Goal: Task Accomplishment & Management: Manage account settings

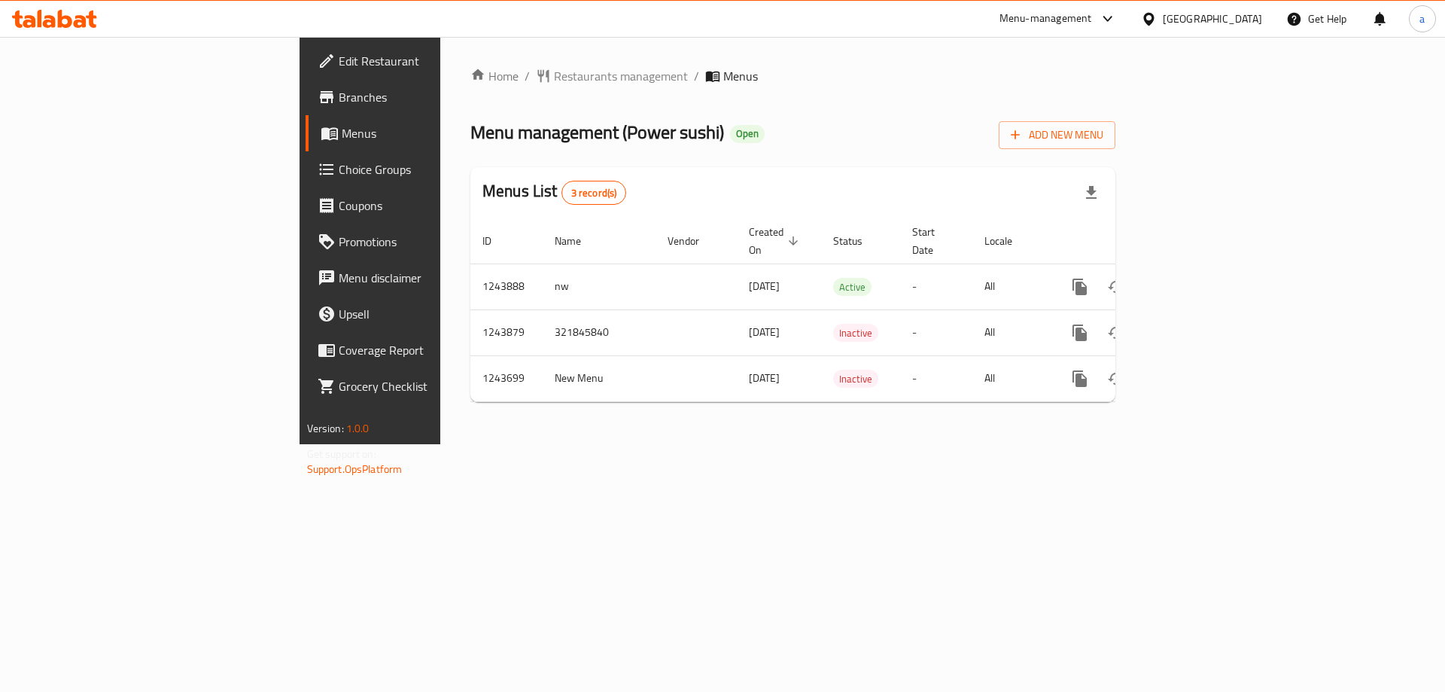
click at [554, 78] on span "Restaurants management" at bounding box center [621, 76] width 134 height 18
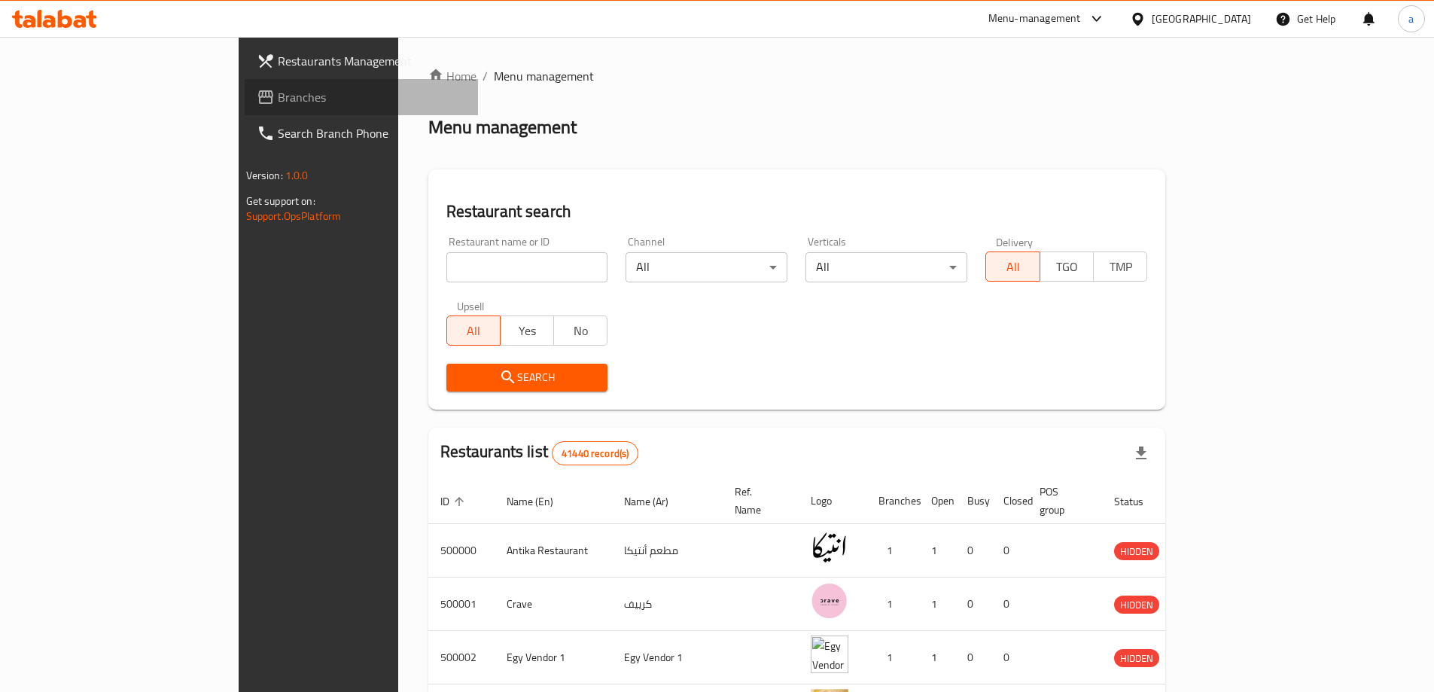
click at [278, 102] on span "Branches" at bounding box center [372, 97] width 188 height 18
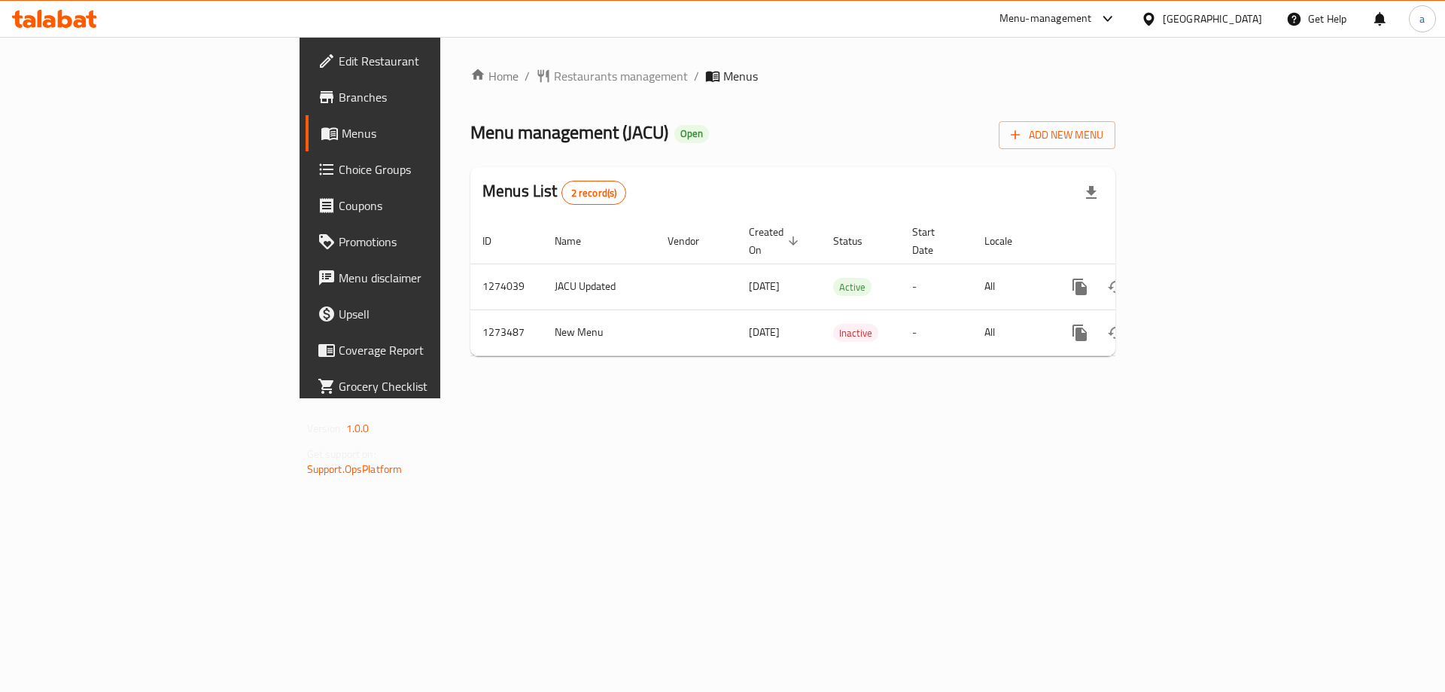
click at [339, 172] on span "Choice Groups" at bounding box center [434, 169] width 190 height 18
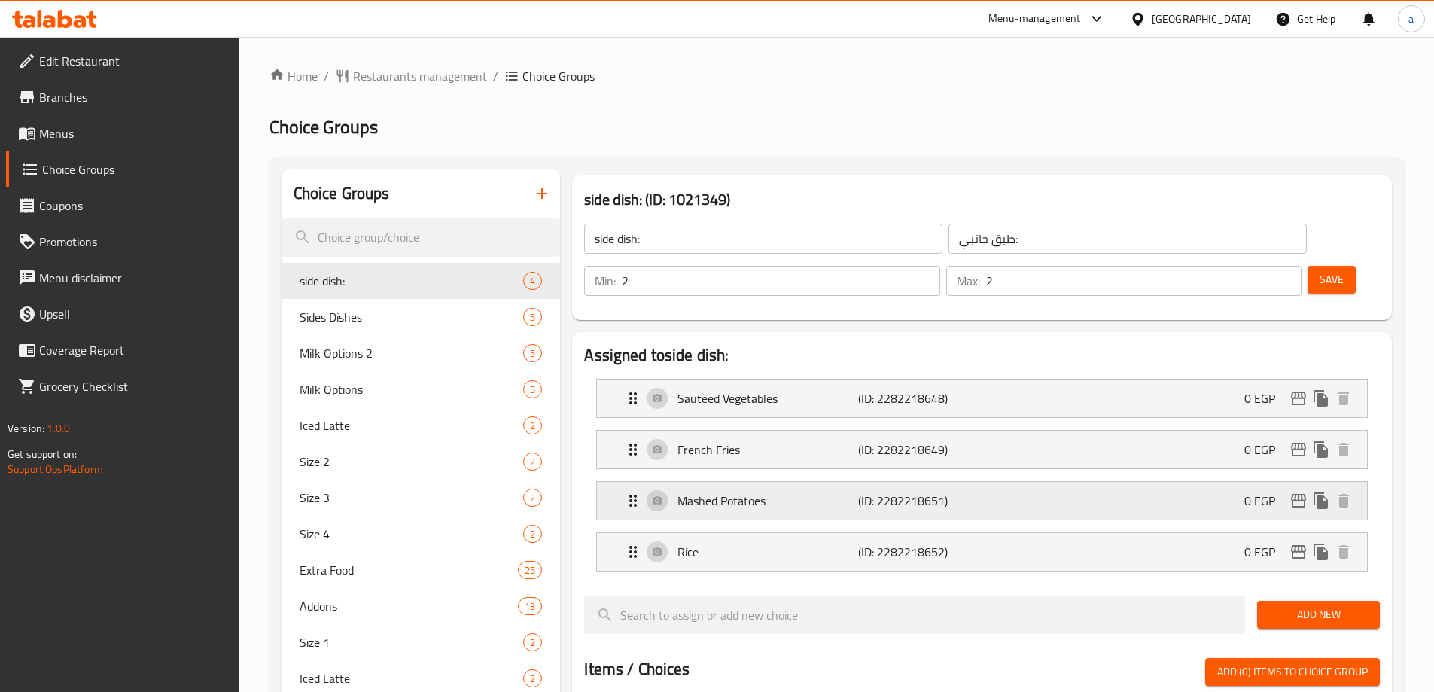
click at [768, 482] on div "Mashed Potatoes (ID: 2282218651) 0 EGP" at bounding box center [986, 501] width 725 height 38
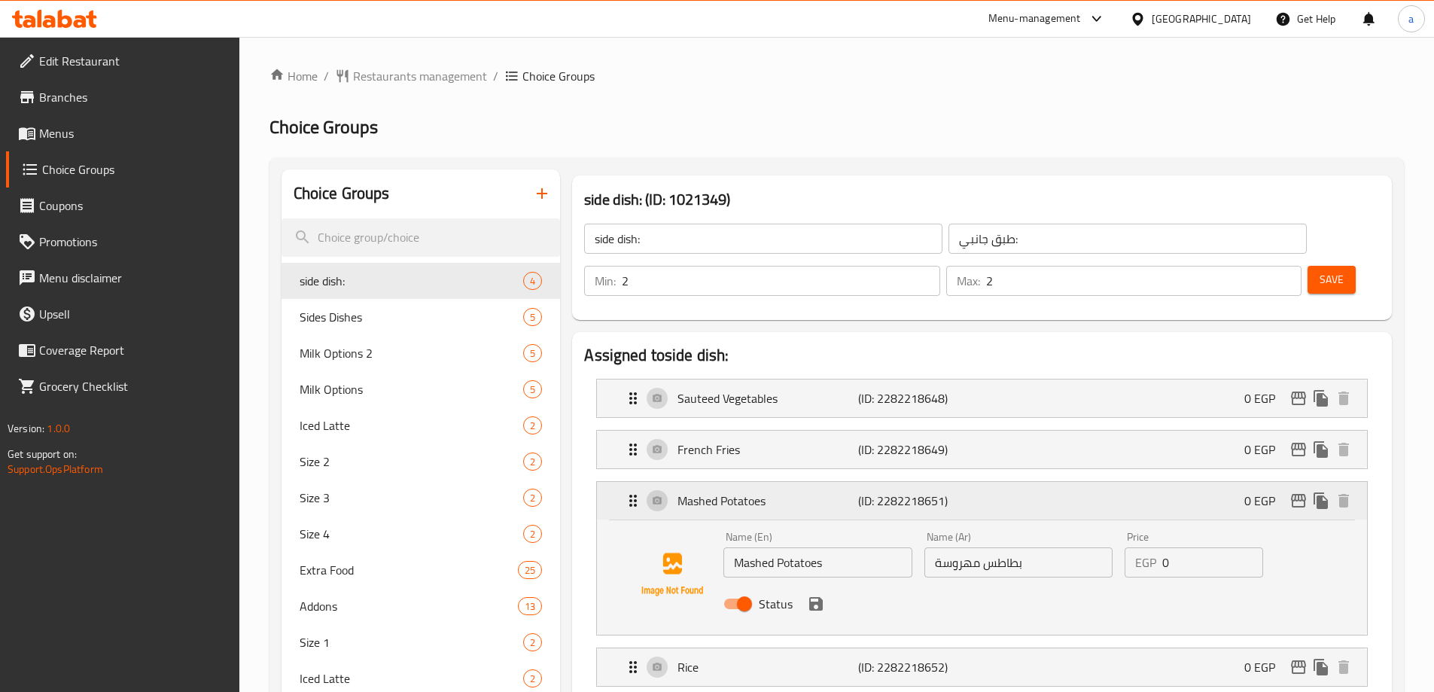
click at [769, 482] on div "Mashed Potatoes (ID: 2282218651) 0 EGP" at bounding box center [986, 501] width 725 height 38
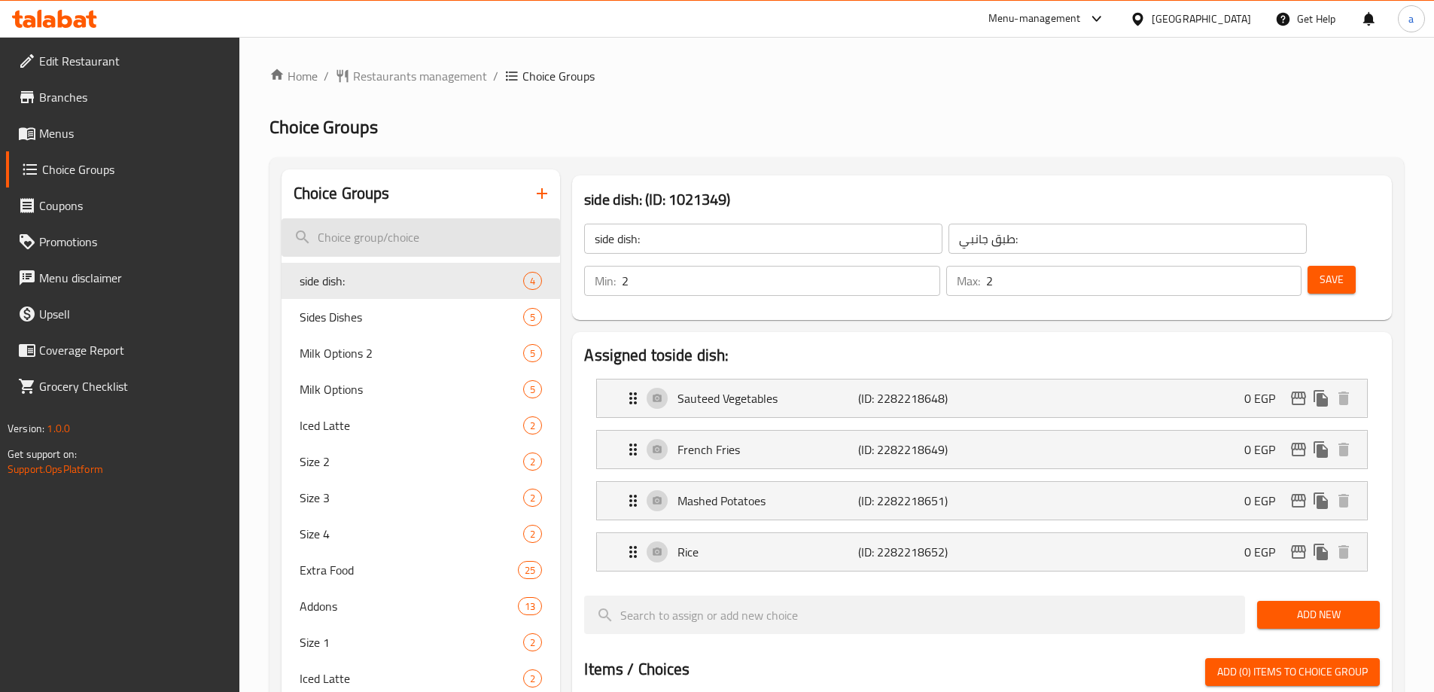
click at [322, 236] on input "search" at bounding box center [420, 237] width 279 height 38
paste input "side dish:"
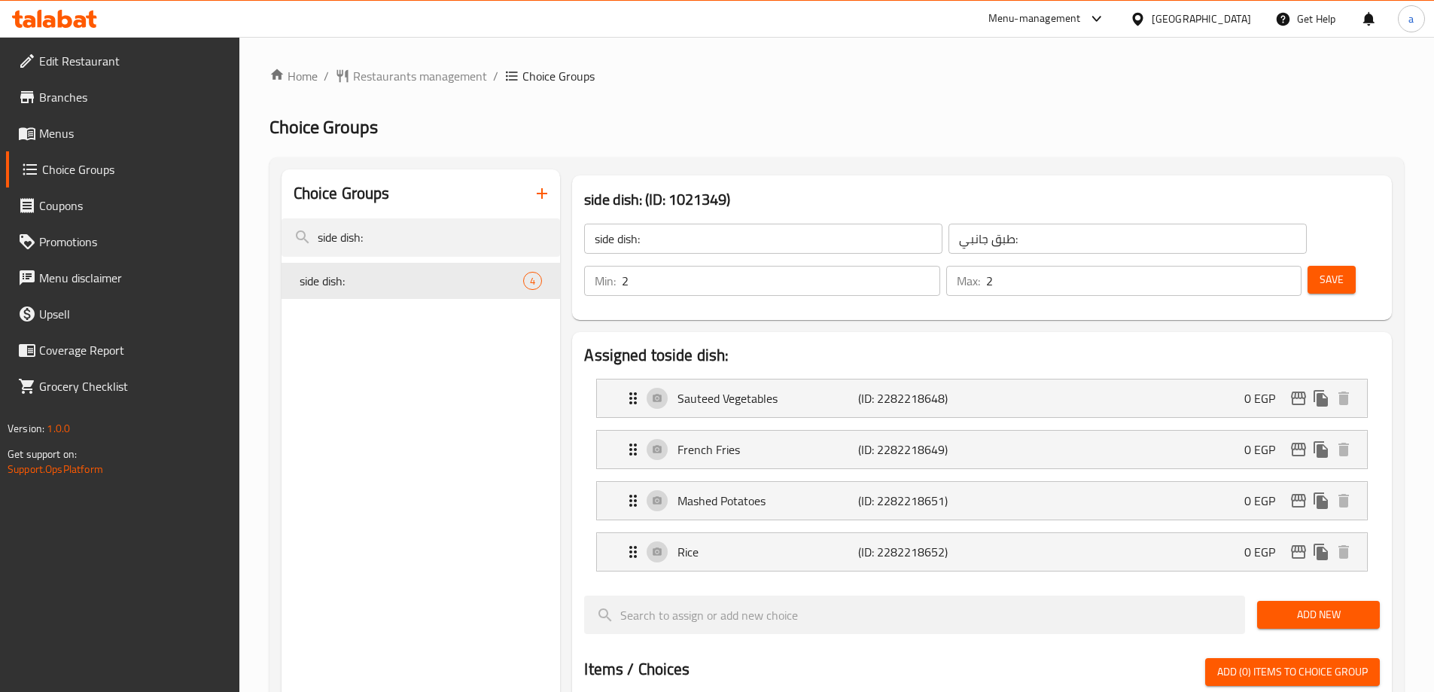
type input "side dish:"
click at [351, 486] on div "Choice Groups side dish: side dish: 4" at bounding box center [420, 702] width 279 height 1066
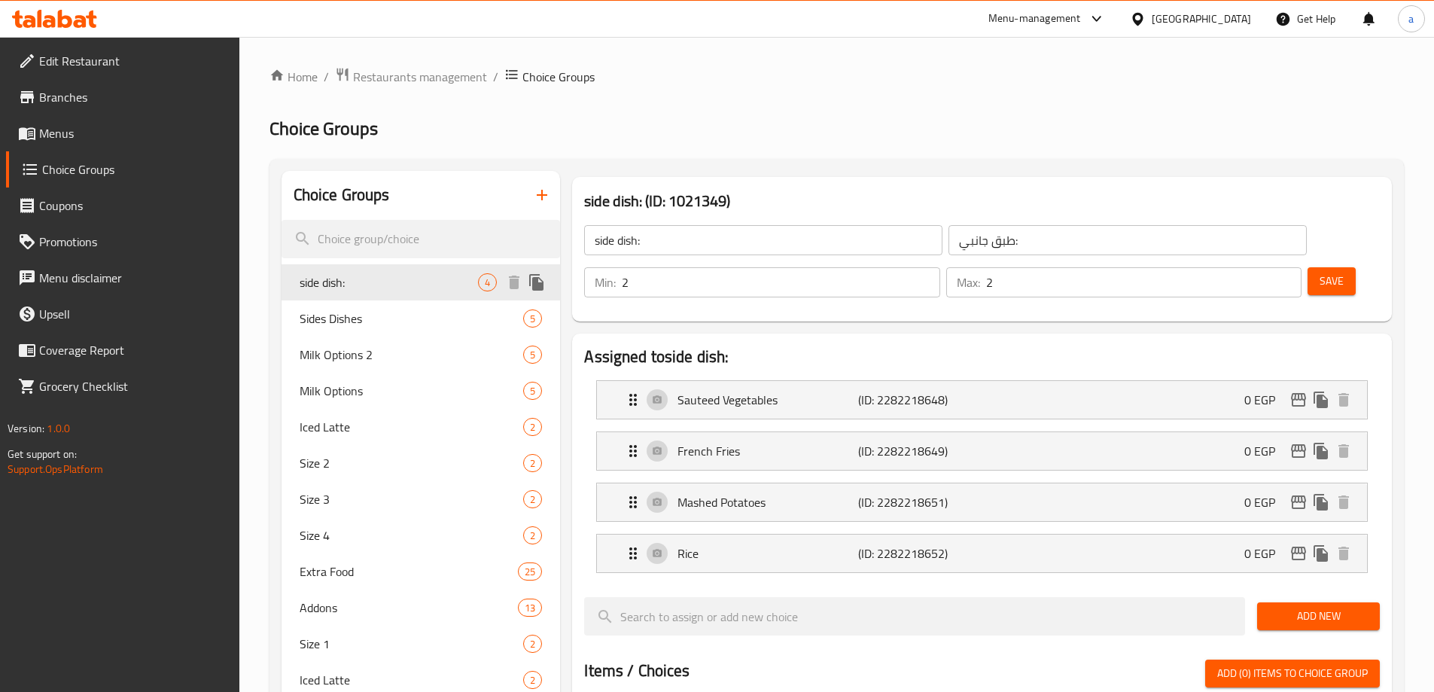
click at [339, 287] on span "side dish:" at bounding box center [389, 282] width 179 height 18
click at [762, 493] on p "Mashed Potatoes" at bounding box center [767, 502] width 180 height 18
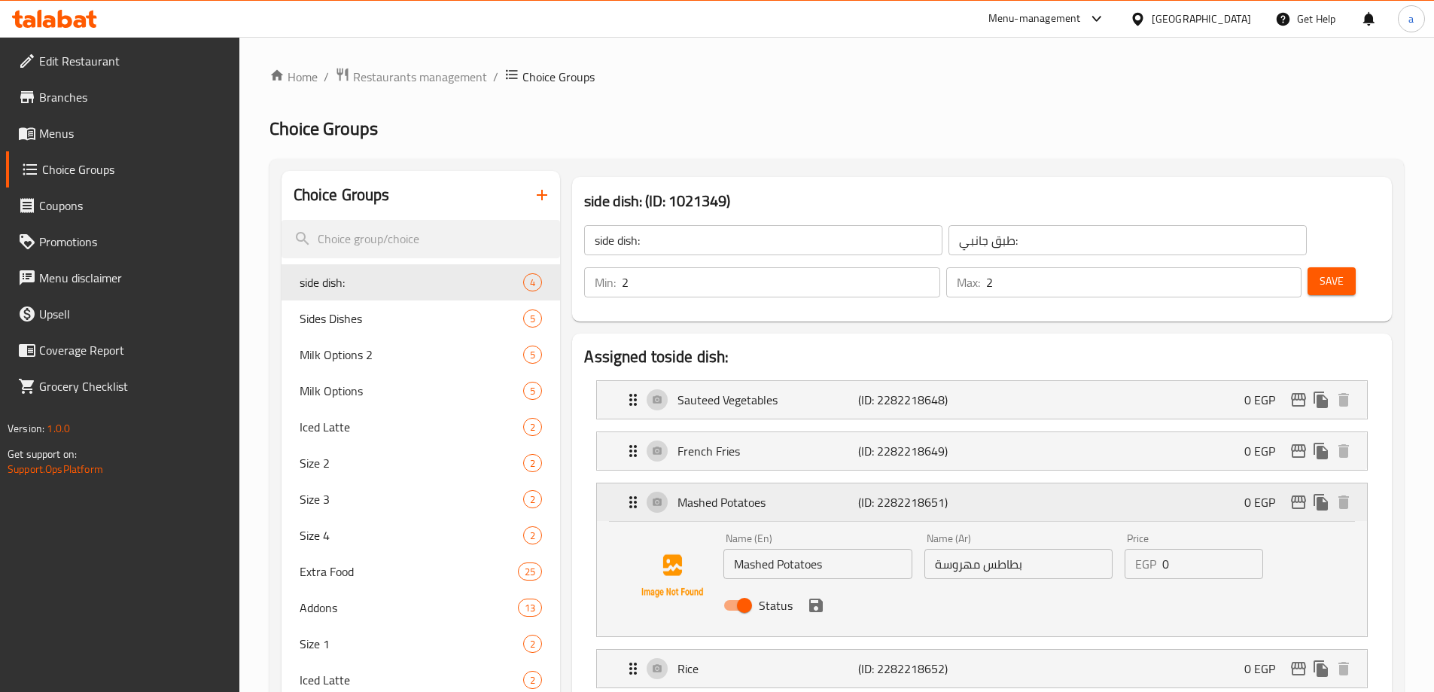
click at [762, 493] on p "Mashed Potatoes" at bounding box center [767, 502] width 180 height 18
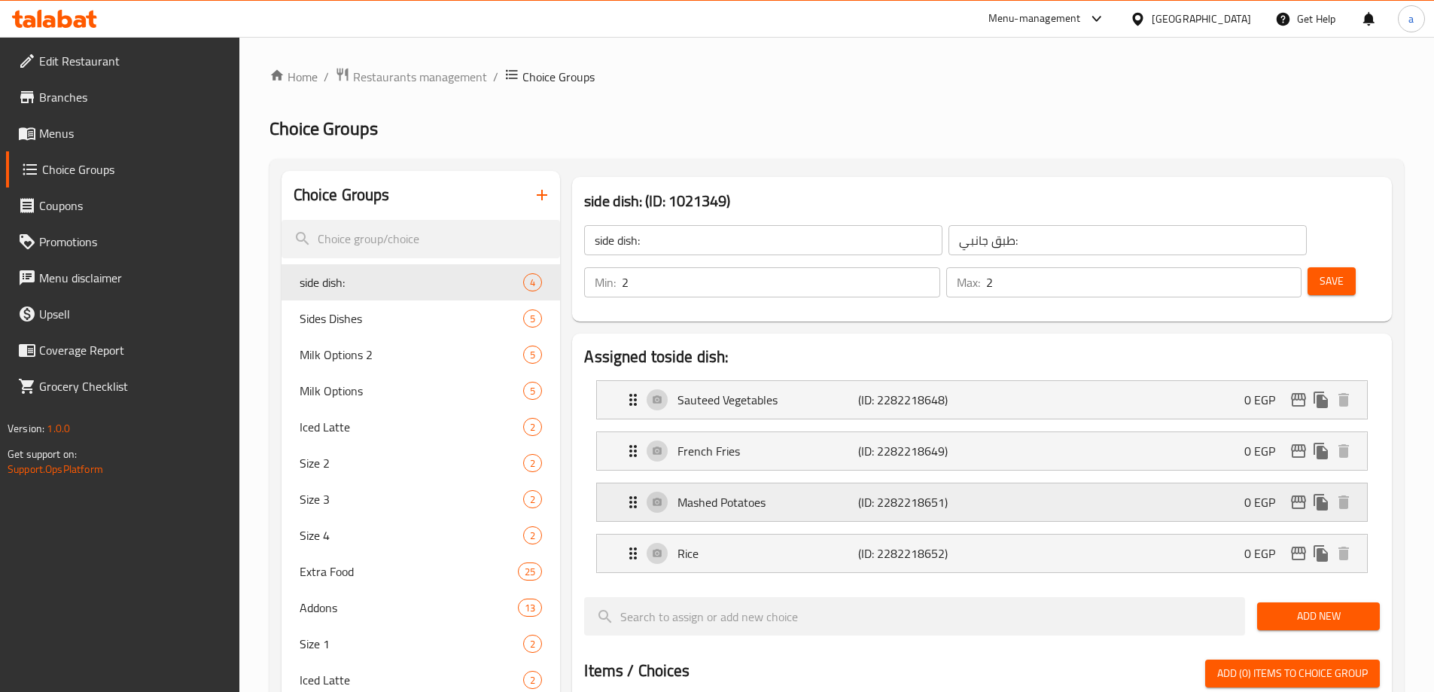
click at [795, 493] on p "Mashed Potatoes" at bounding box center [767, 502] width 180 height 18
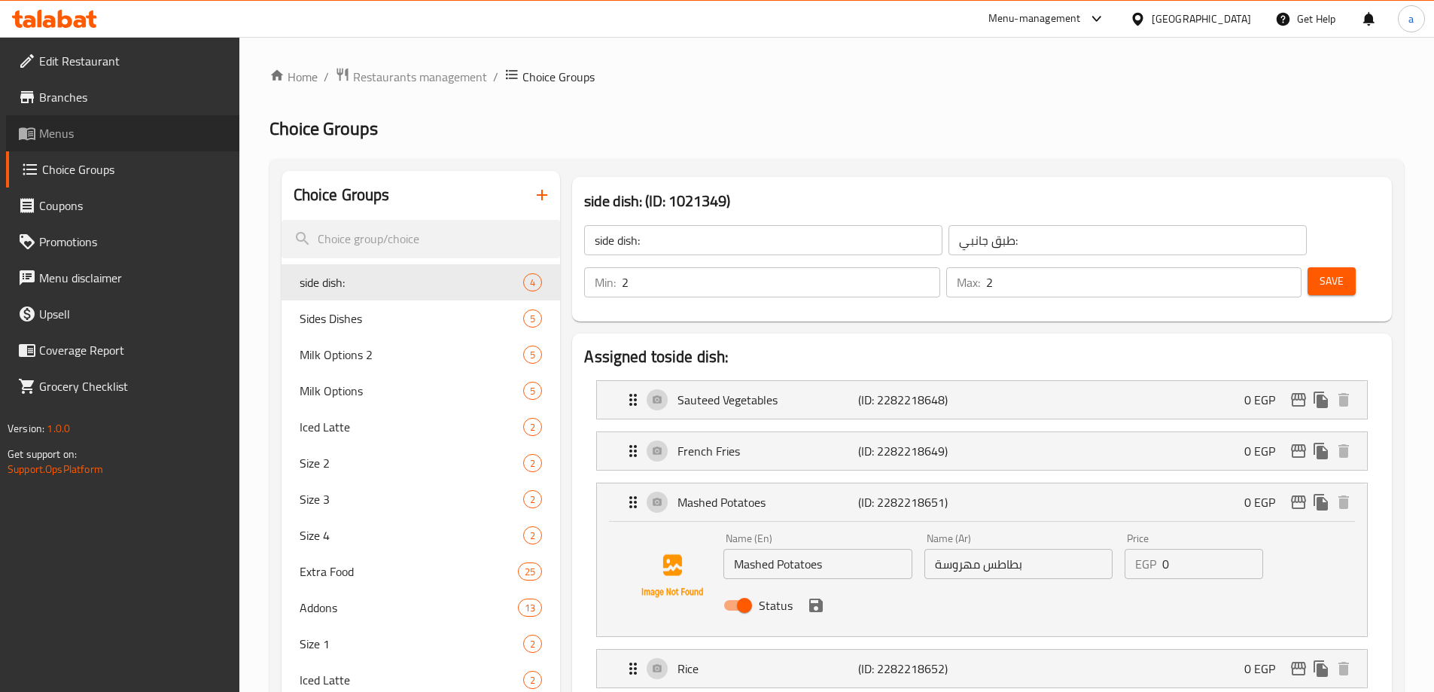
click at [81, 135] on span "Menus" at bounding box center [133, 133] width 188 height 18
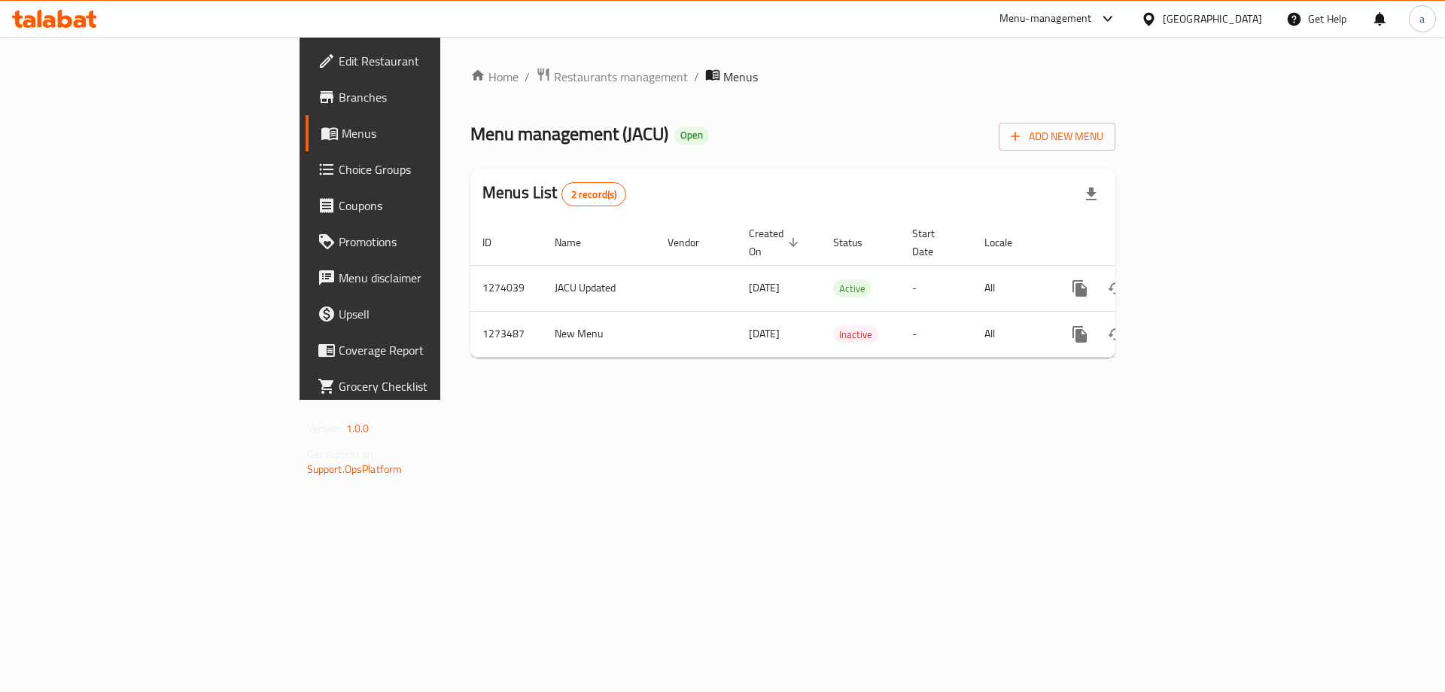
click at [440, 65] on div "Home / Restaurants management / Menus Menu management ( JACU ) Open Add New Men…" at bounding box center [792, 218] width 705 height 363
click at [554, 81] on span "Restaurants management" at bounding box center [621, 77] width 134 height 18
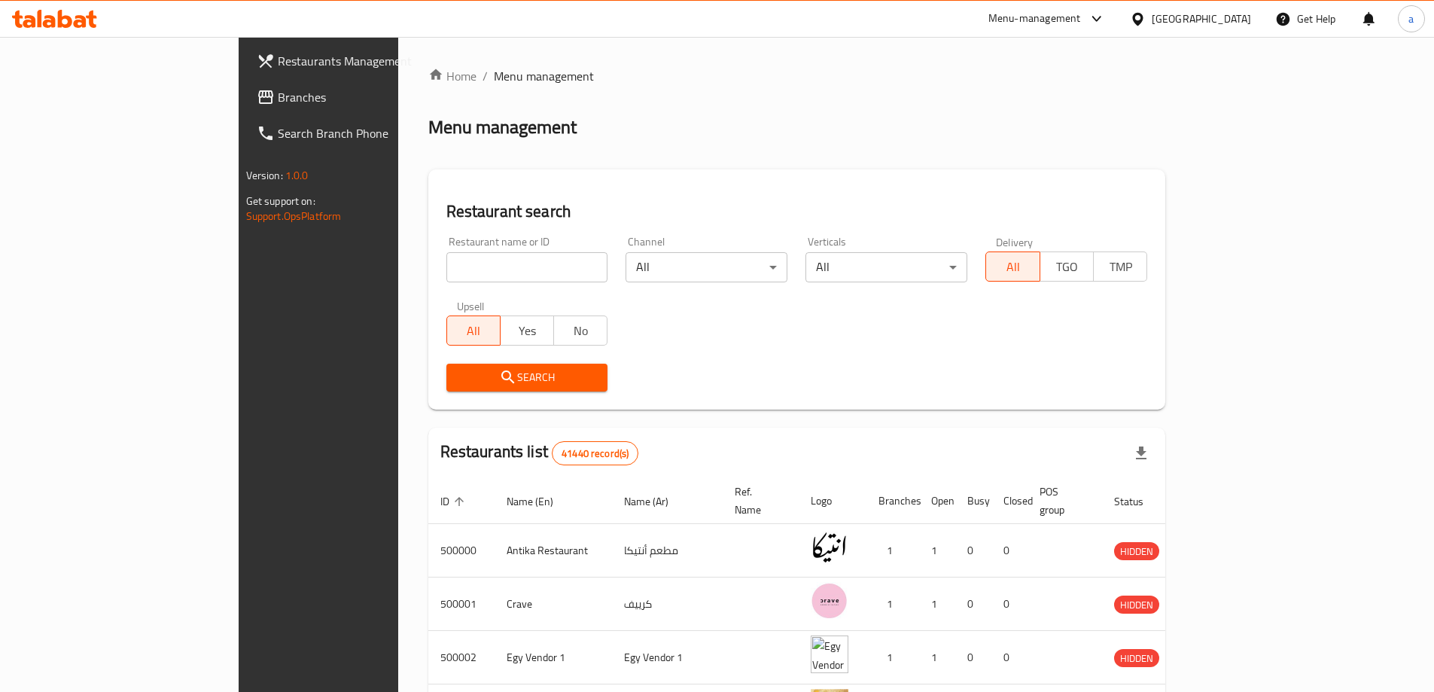
click at [278, 103] on span "Branches" at bounding box center [372, 97] width 188 height 18
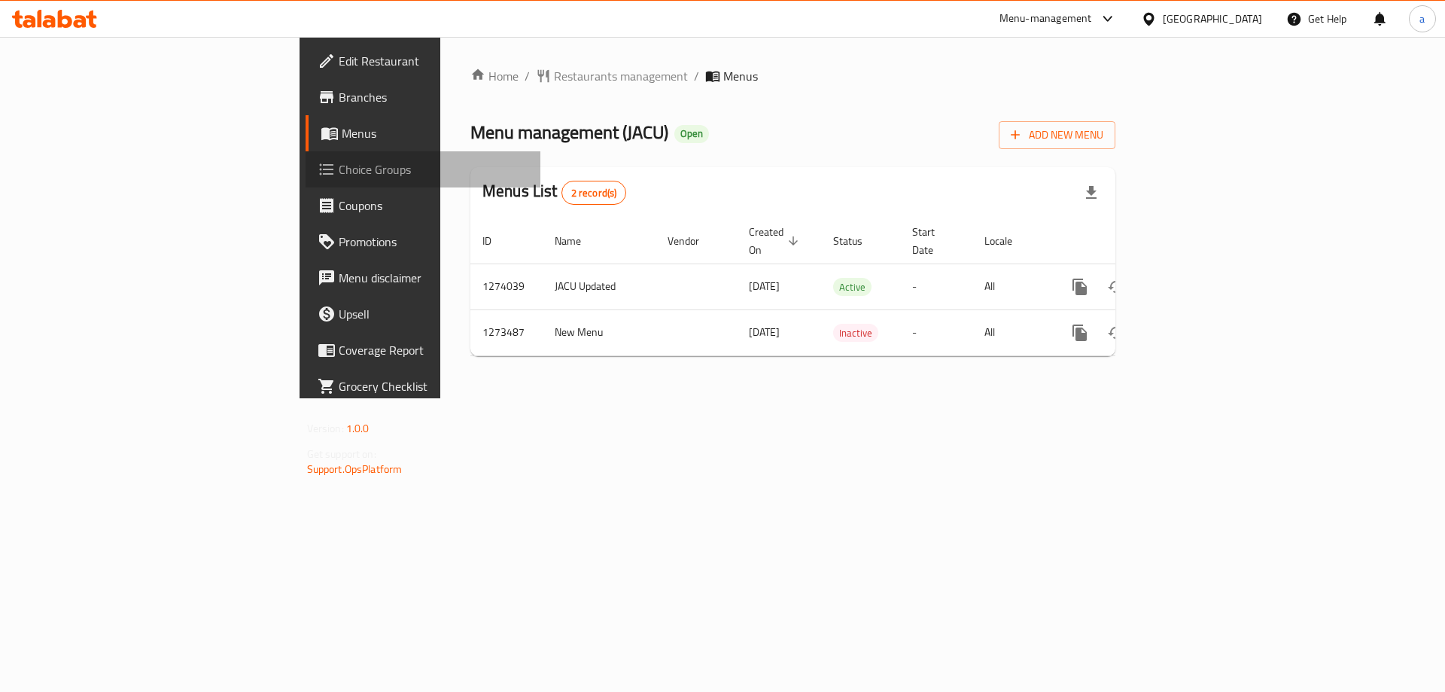
click at [306, 178] on link "Choice Groups" at bounding box center [424, 169] width 236 height 36
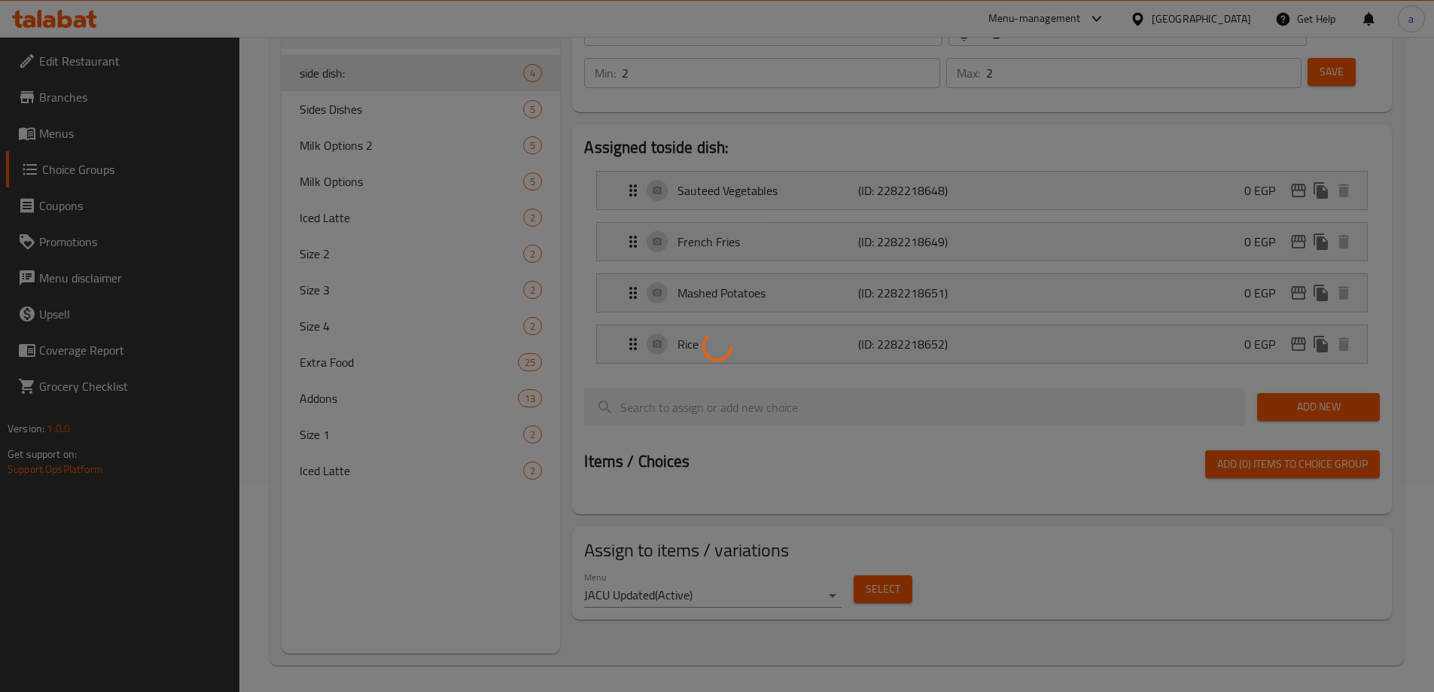
scroll to position [211, 0]
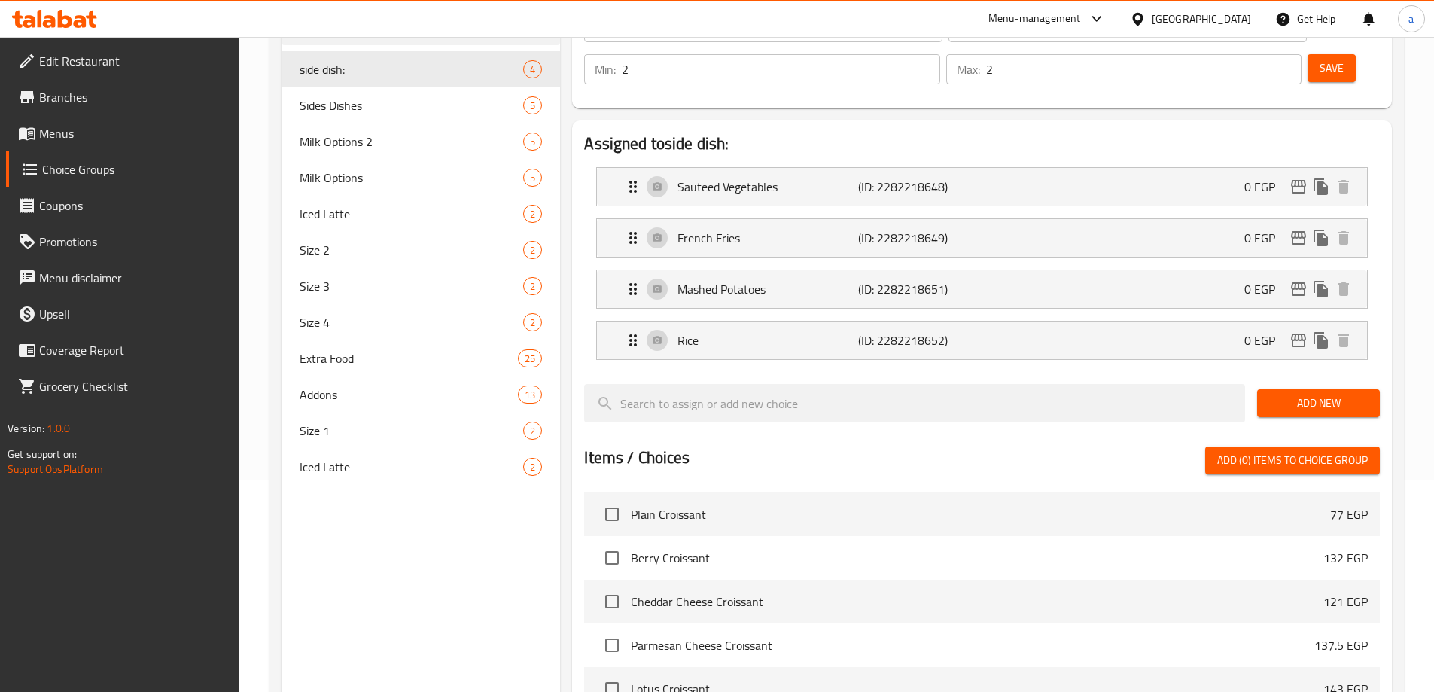
click at [839, 270] on div "Mashed Potatoes (ID: 2282218651) 0 EGP" at bounding box center [986, 289] width 725 height 38
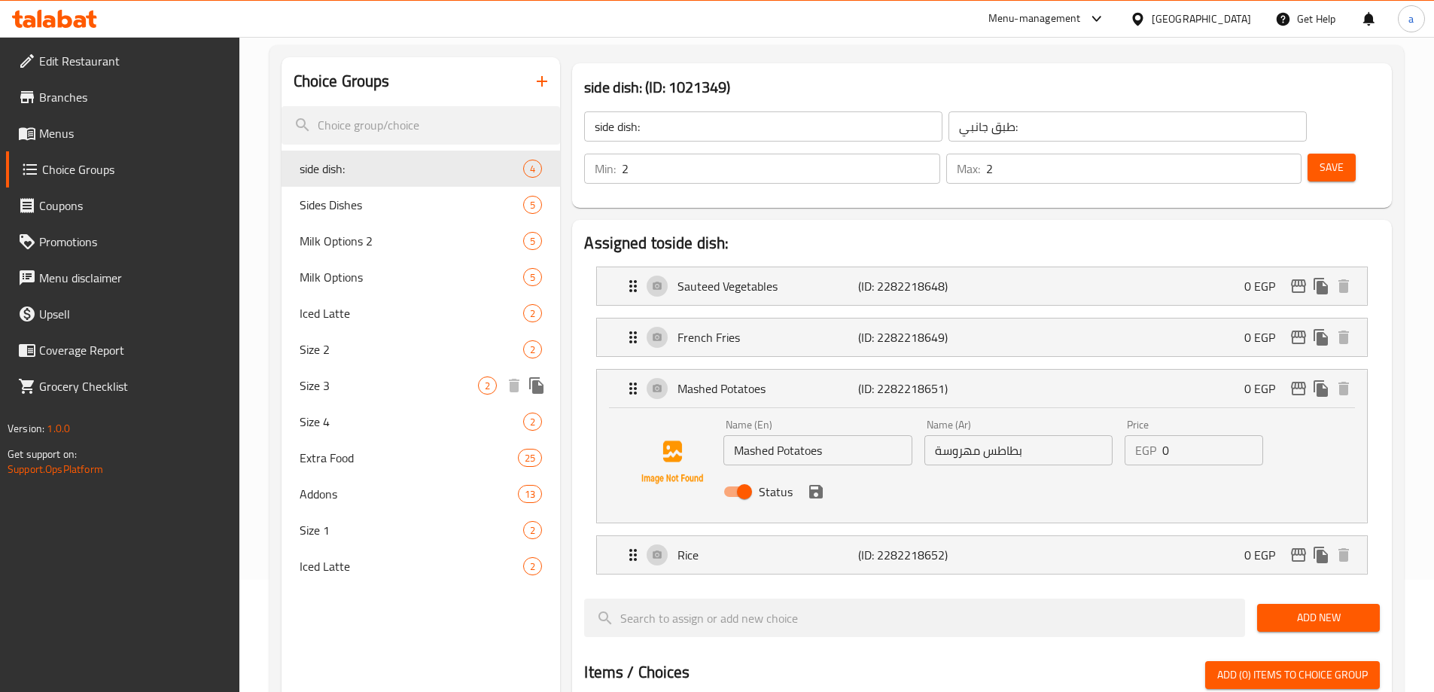
scroll to position [0, 0]
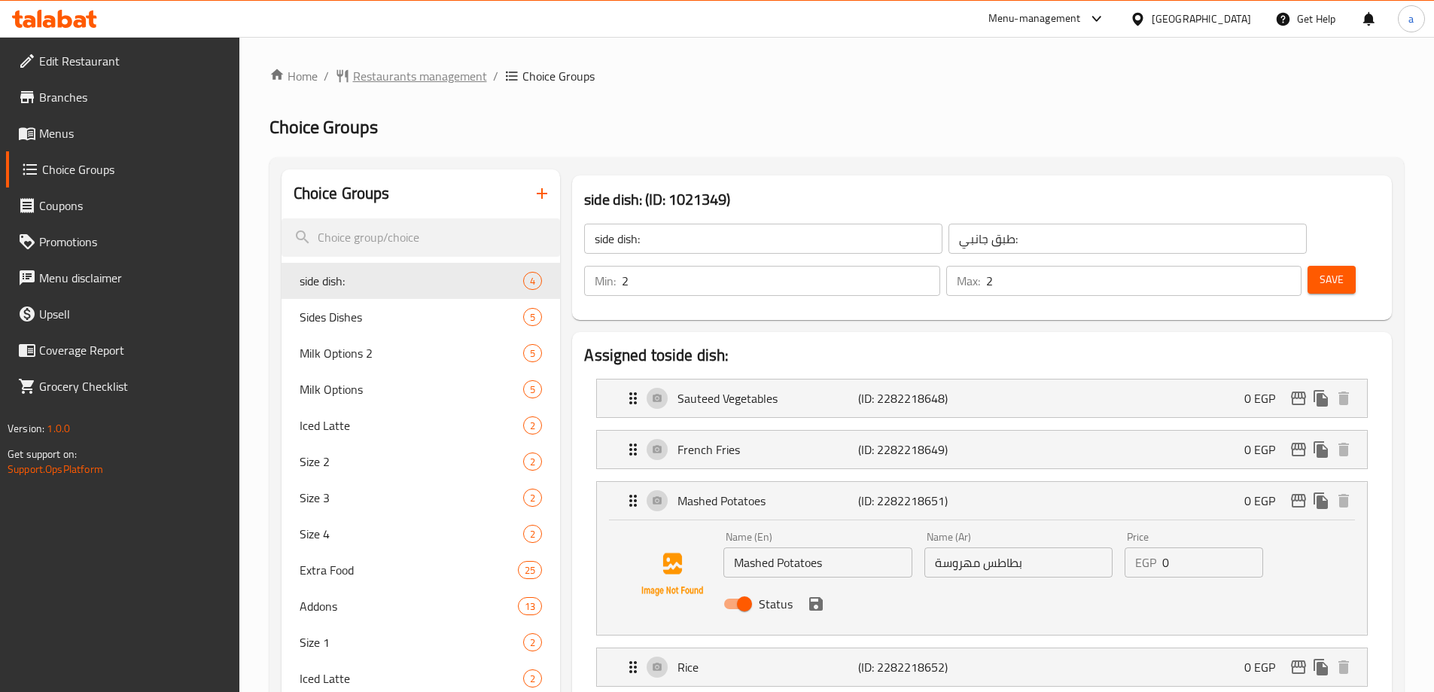
click at [400, 82] on span "Restaurants management" at bounding box center [420, 76] width 134 height 18
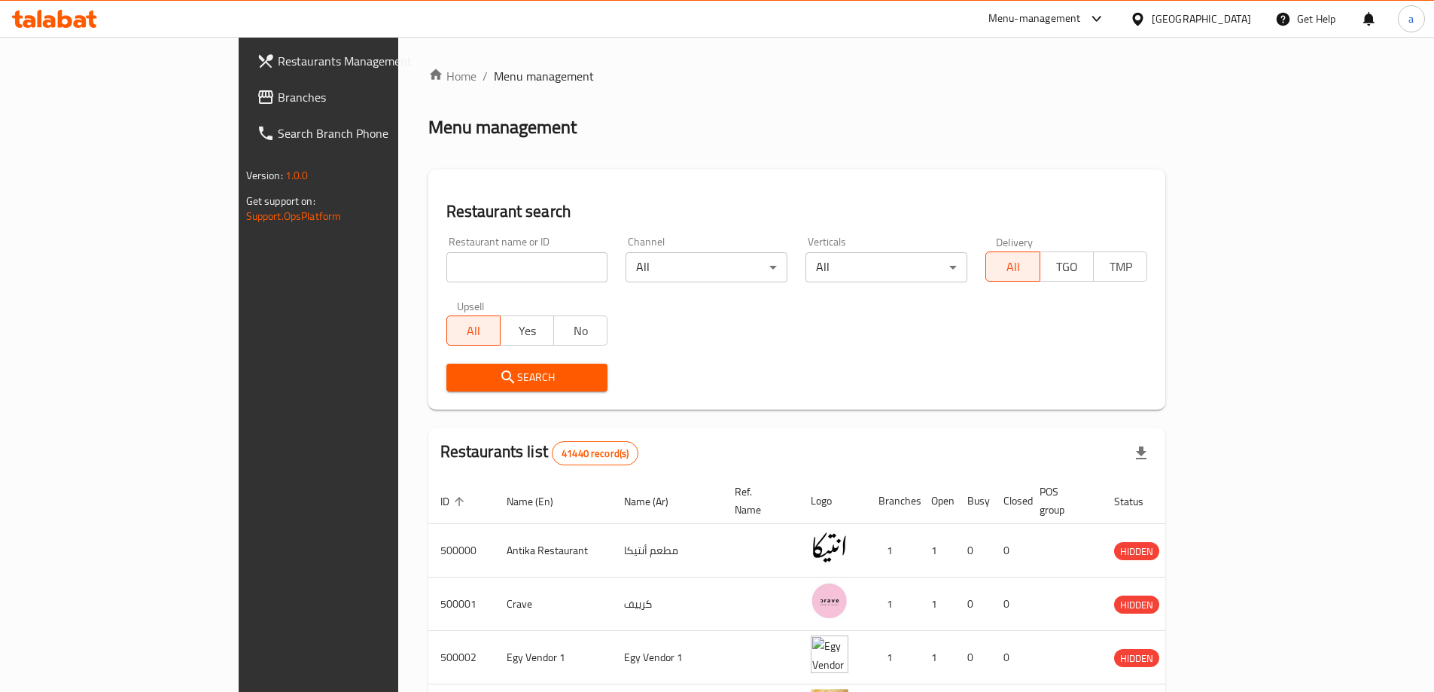
click at [278, 105] on span "Branches" at bounding box center [372, 97] width 188 height 18
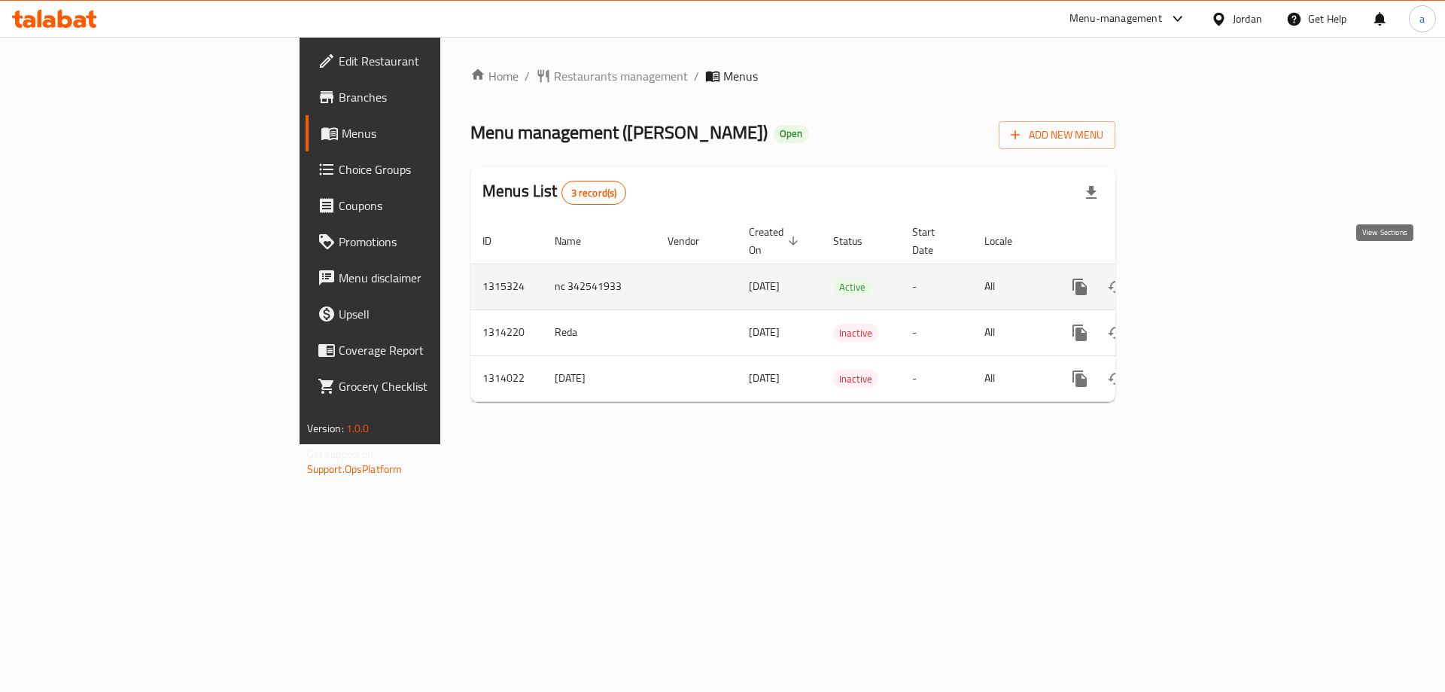
click at [1197, 278] on icon "enhanced table" at bounding box center [1188, 287] width 18 height 18
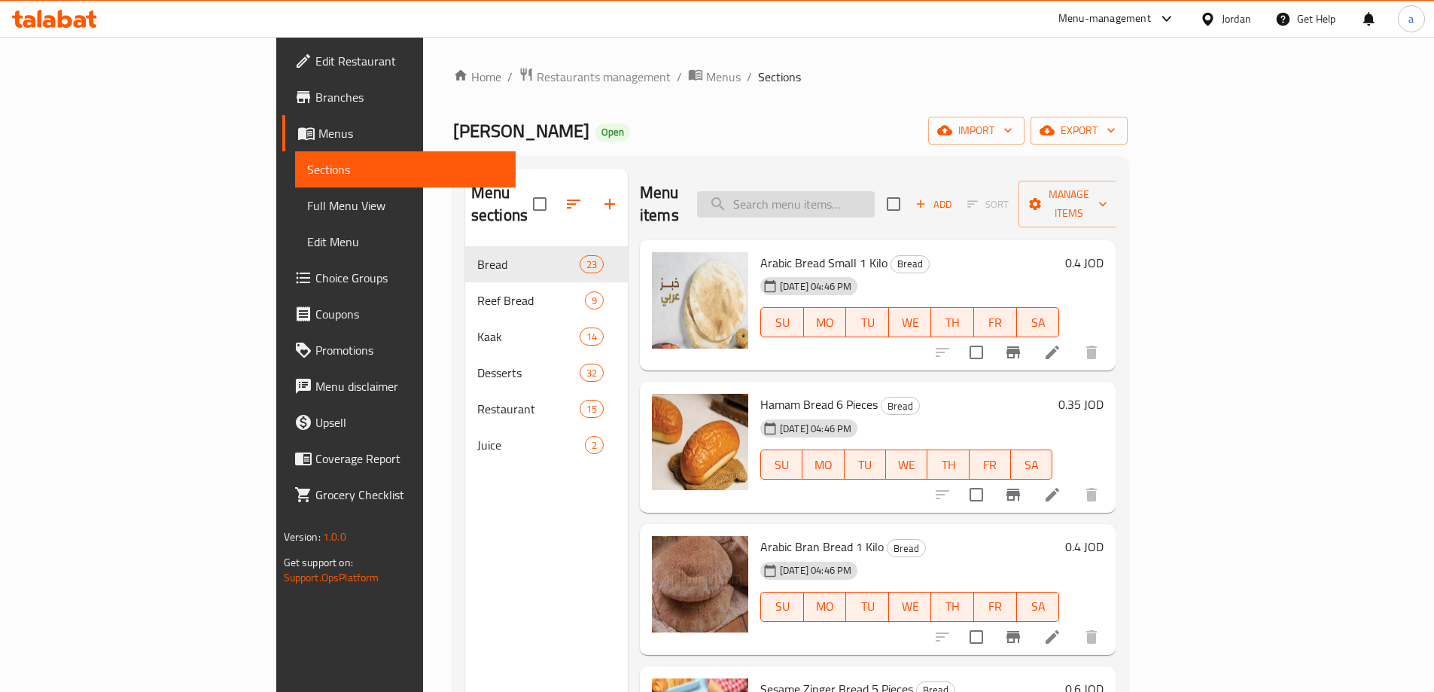
click at [826, 191] on input "search" at bounding box center [786, 204] width 178 height 26
paste input "Plain Cake Mold"
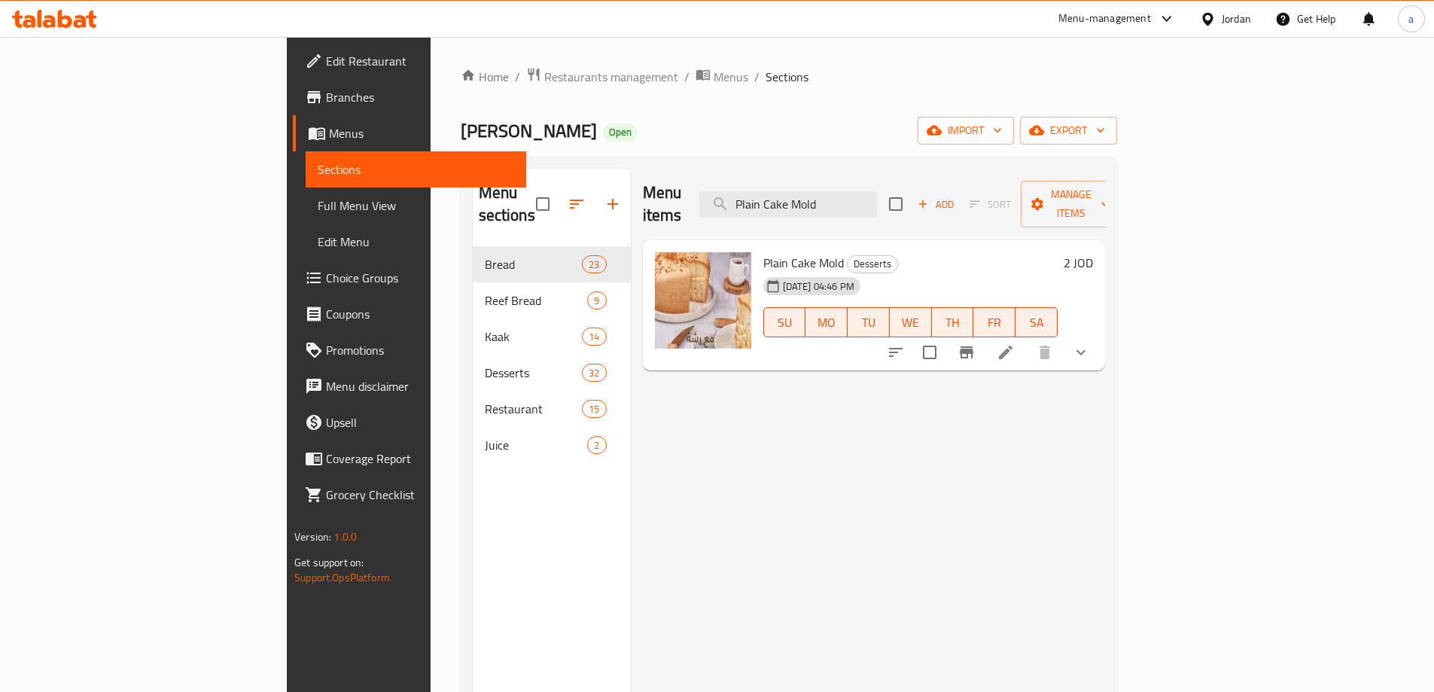
type input "Plain Cake Mold"
click at [1026, 340] on li at bounding box center [1005, 352] width 42 height 27
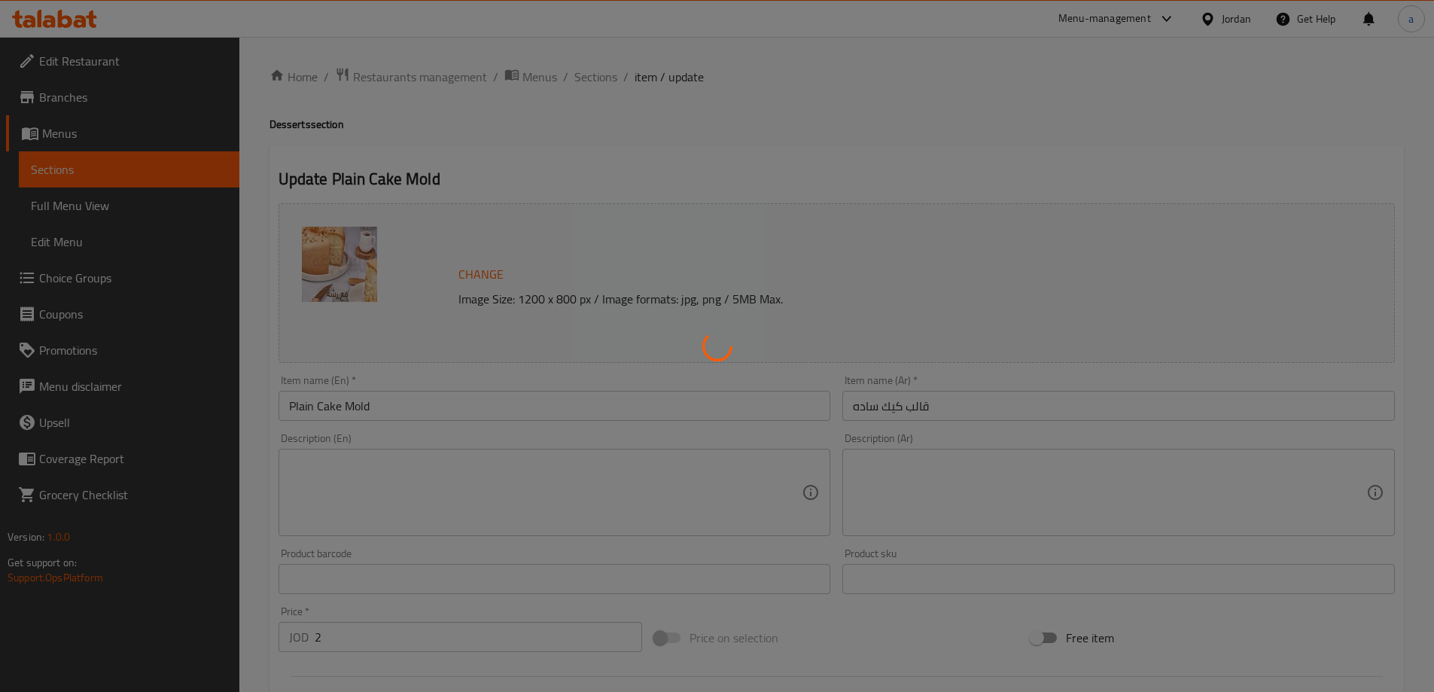
type input "إختيارك من:"
type input "1"
